Goal: Check status: Check status

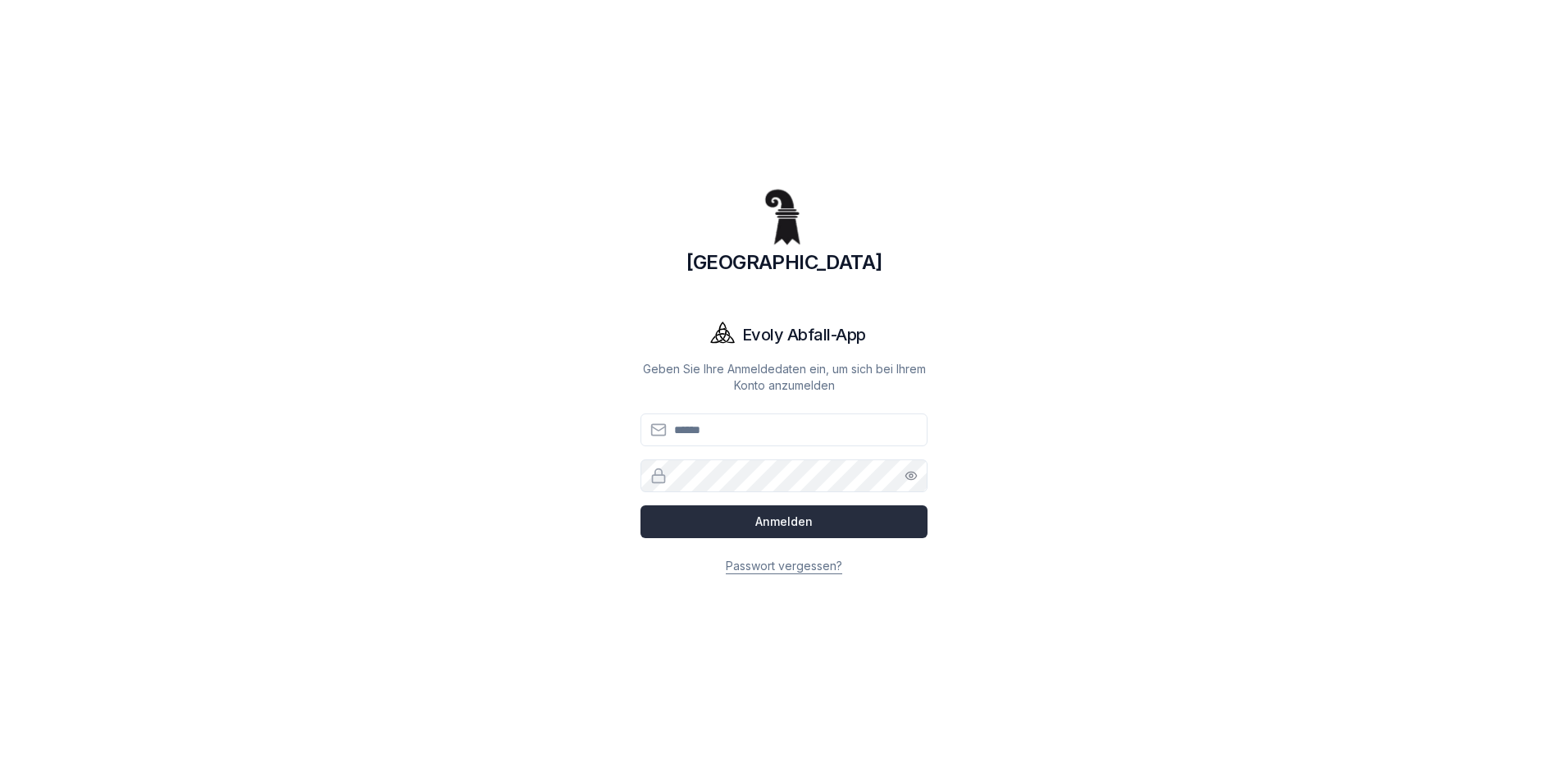
type input "**********"
click at [811, 520] on button "Anmelden" at bounding box center [784, 522] width 287 height 33
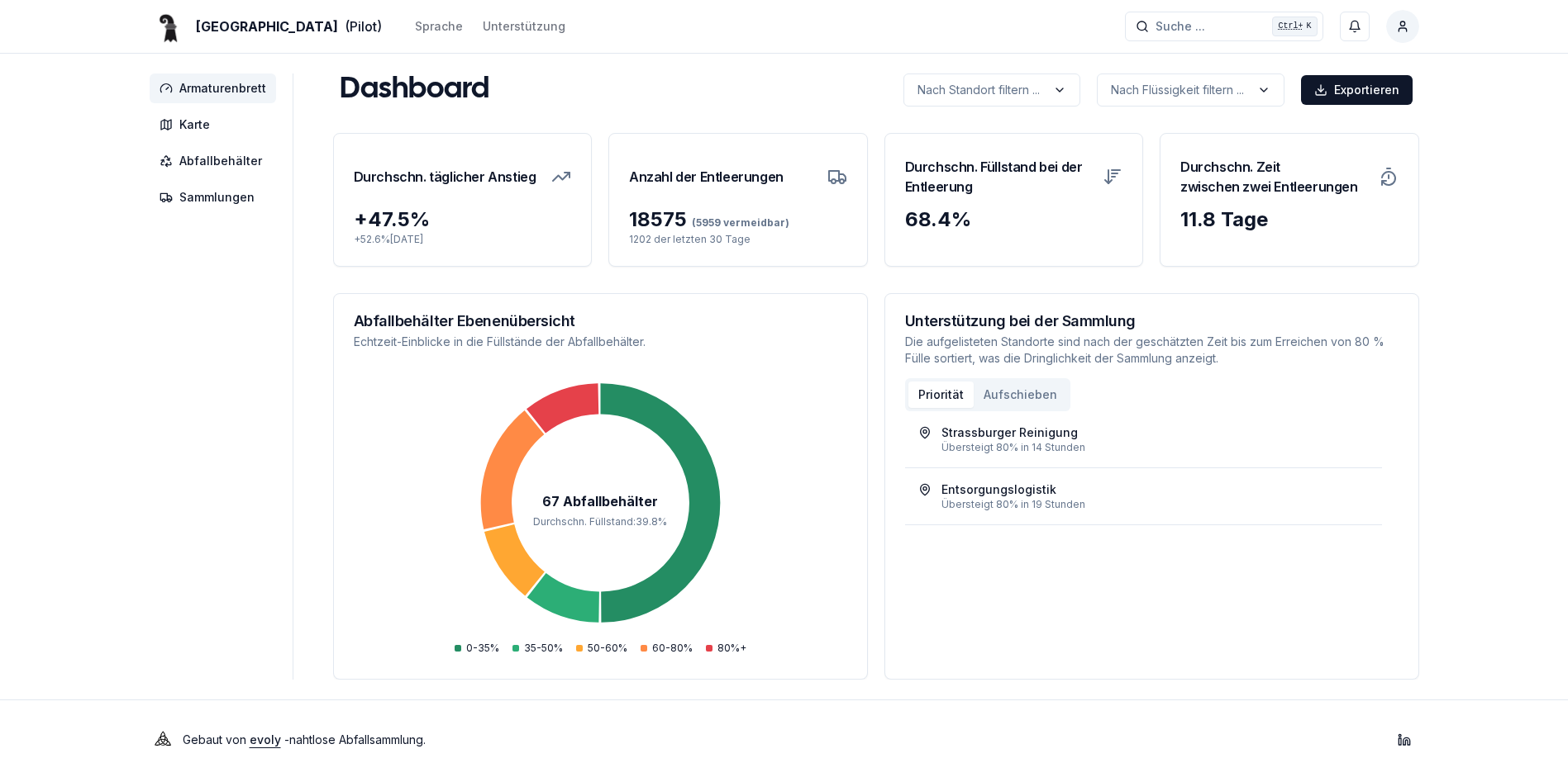
click at [590, 545] on icon "67 Abfallbehälter Durchschn. Füllstand : 39.8 %" at bounding box center [601, 514] width 493 height 289
click at [607, 462] on icon "67 Abfallbehälter Durchschn. Füllstand : 39.8 %" at bounding box center [601, 514] width 493 height 289
click at [581, 410] on icon at bounding box center [561, 406] width 75 height 51
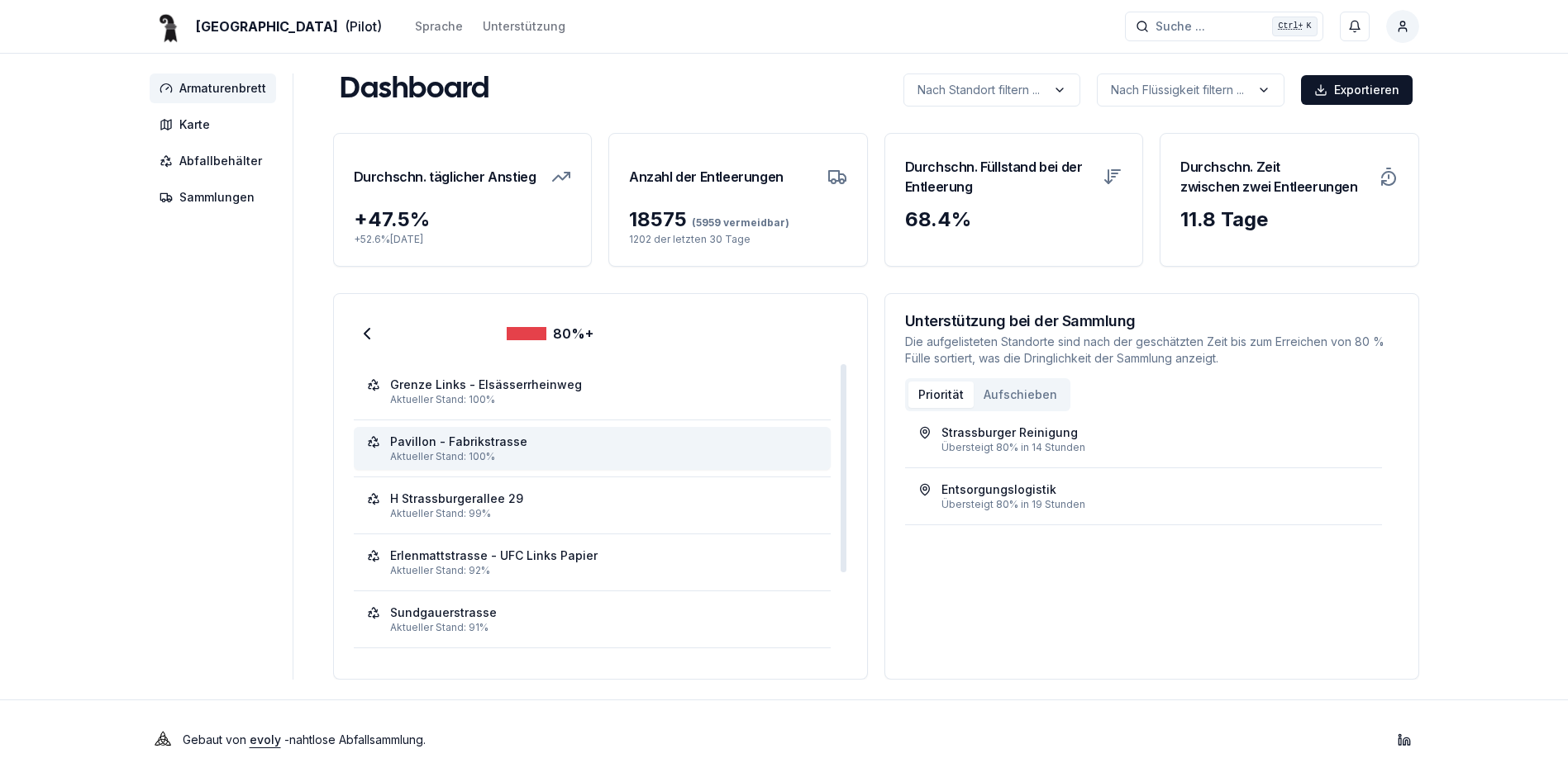
click at [516, 456] on div "Aktueller Stand: 100%" at bounding box center [603, 457] width 427 height 14
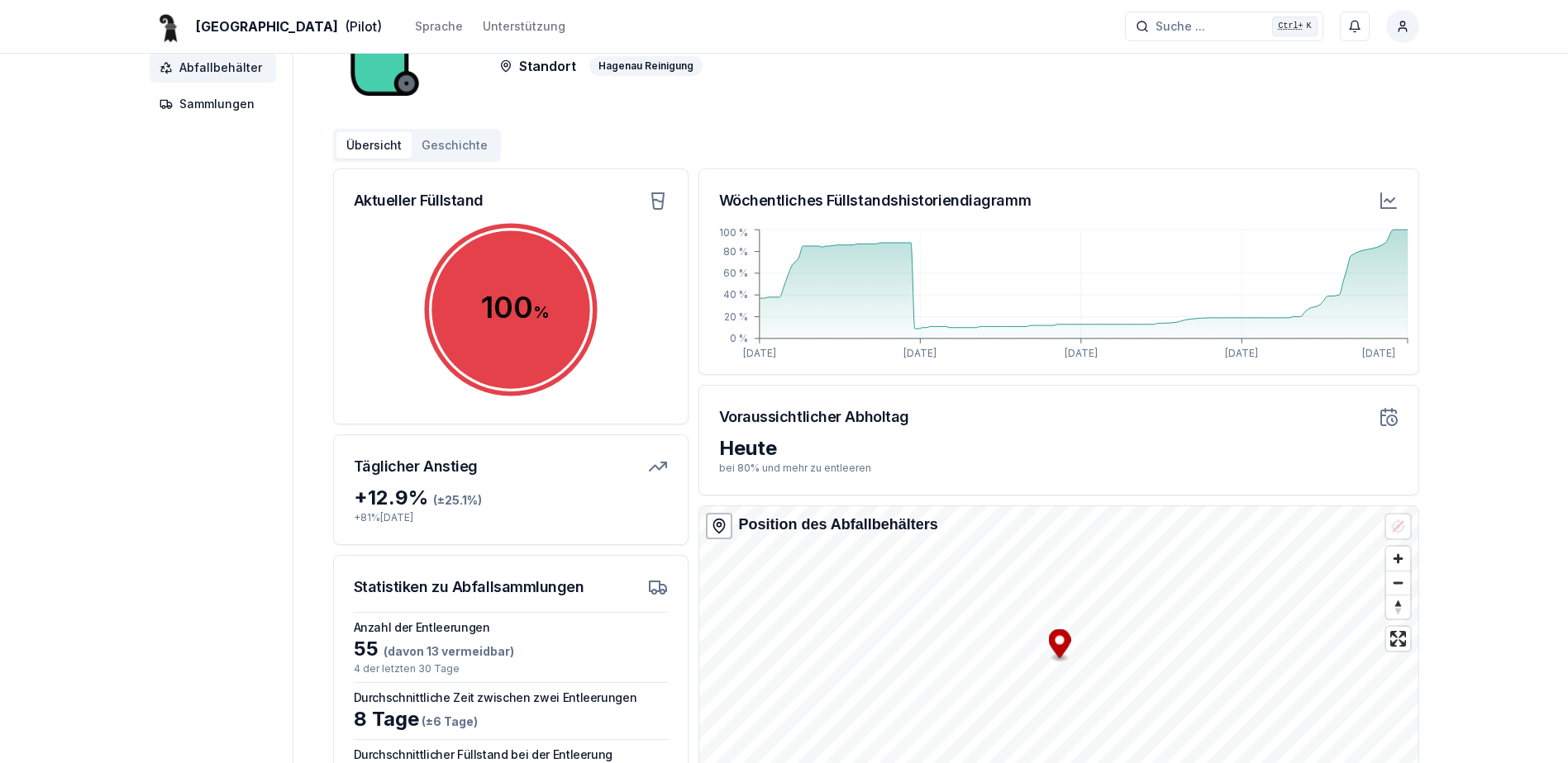
scroll to position [241, 0]
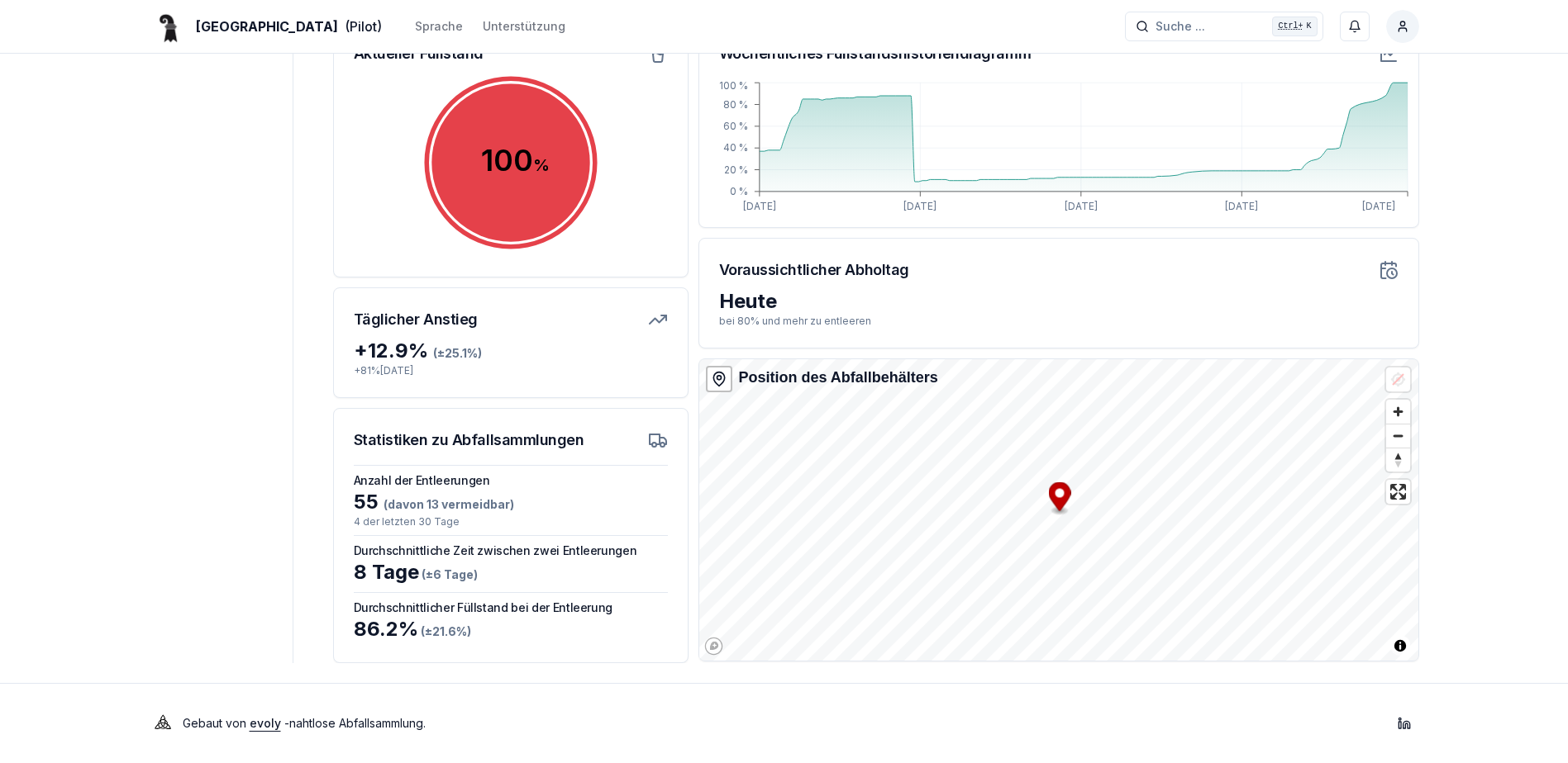
click at [1060, 506] on icon "Map marker" at bounding box center [1059, 497] width 22 height 29
